Goal: Navigation & Orientation: Find specific page/section

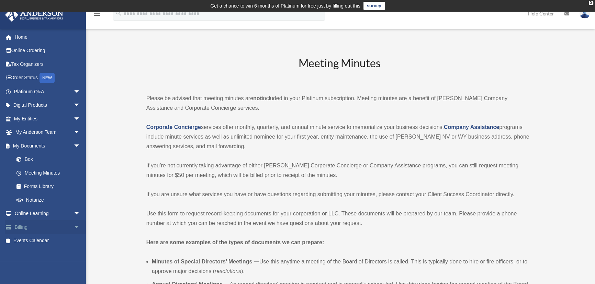
click at [44, 222] on link "Billing arrow_drop_down" at bounding box center [48, 227] width 86 height 14
click at [46, 224] on link "Billing arrow_drop_down" at bounding box center [48, 227] width 86 height 14
click at [73, 228] on span "arrow_drop_down" at bounding box center [80, 227] width 14 height 14
click at [42, 242] on link "$ Open Invoices" at bounding box center [50, 241] width 81 height 14
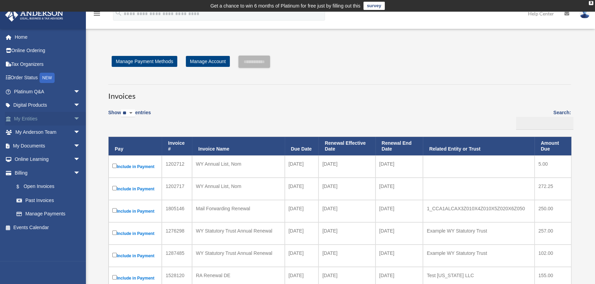
click at [73, 113] on span "arrow_drop_down" at bounding box center [80, 119] width 14 height 14
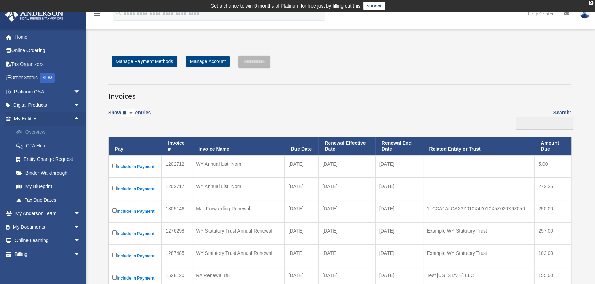
click at [40, 131] on link "Overview" at bounding box center [50, 133] width 81 height 14
